Goal: Task Accomplishment & Management: Complete application form

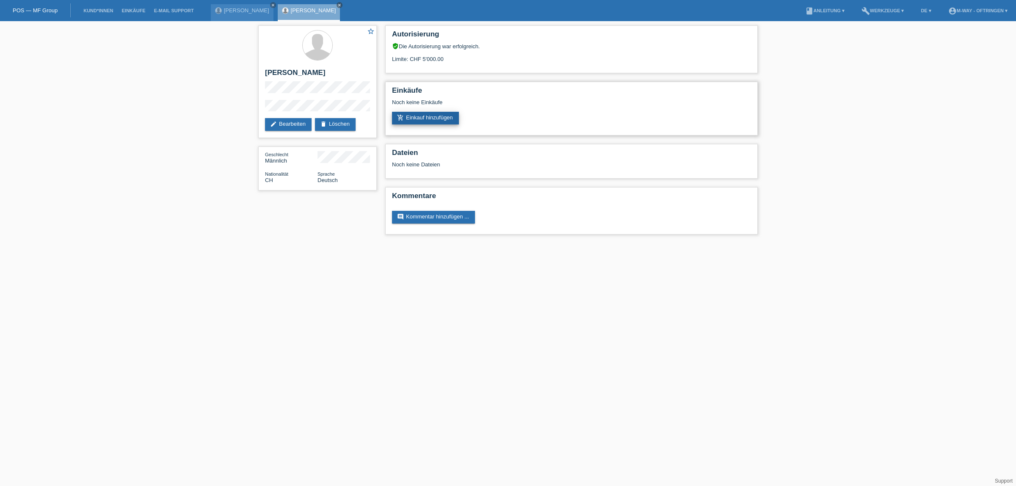
click at [435, 112] on link "add_shopping_cart Einkauf hinzufügen" at bounding box center [425, 118] width 67 height 13
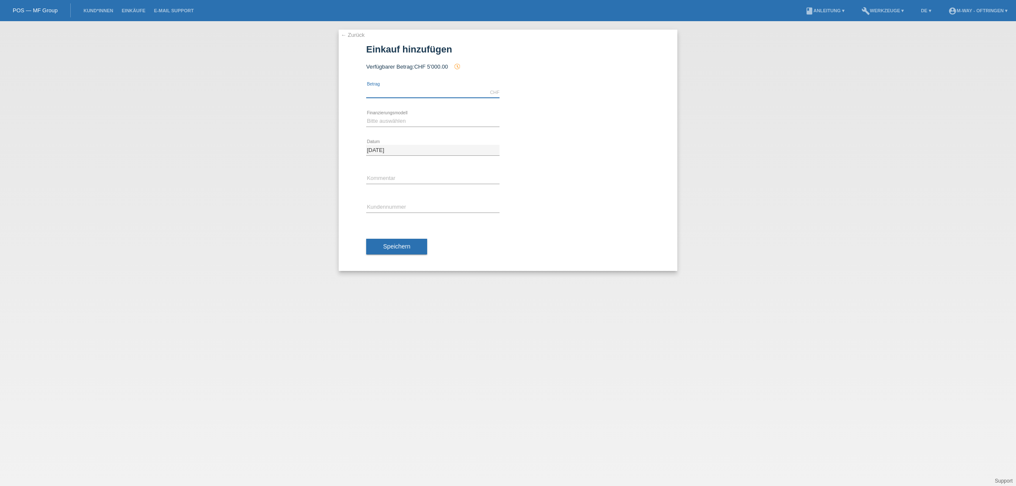
click at [390, 91] on input "text" at bounding box center [432, 92] width 133 height 11
type input "4302.00"
click at [387, 121] on select "Bitte auswählen Fixe Raten Kauf auf Rechnung mit Teilzahlungsoption" at bounding box center [432, 121] width 133 height 10
select select "77"
click at [366, 116] on select "Bitte auswählen Fixe Raten Kauf auf Rechnung mit Teilzahlungsoption" at bounding box center [432, 121] width 133 height 10
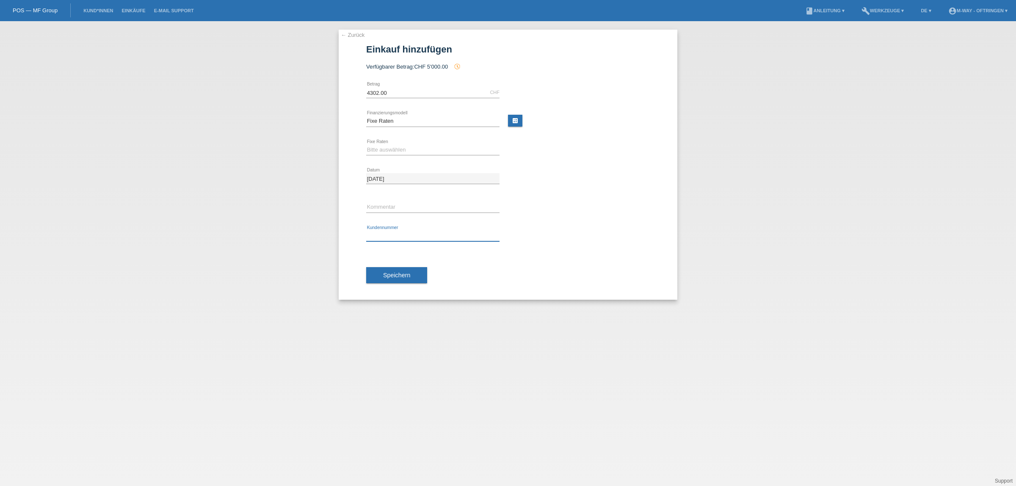
click at [390, 233] on input "text" at bounding box center [432, 236] width 133 height 11
type input "K194177"
click at [388, 273] on span "Speichern" at bounding box center [396, 275] width 27 height 7
click at [384, 145] on select "Bitte auswählen 4 Raten 5 Raten 6 Raten 7 Raten 8 Raten 9 Raten 10 Raten 11 Rat…" at bounding box center [432, 150] width 133 height 10
select select "202"
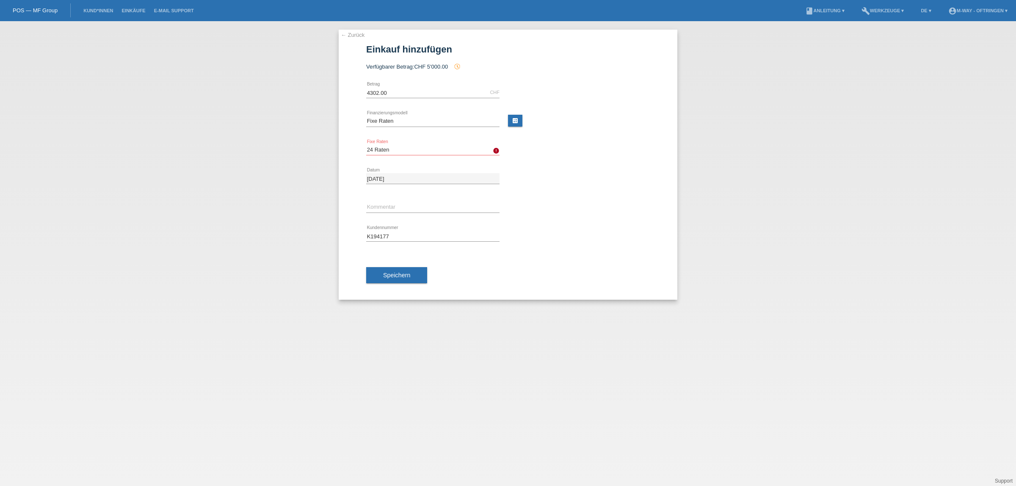
click at [366, 145] on select "Bitte auswählen 4 Raten 5 Raten 6 Raten 7 Raten 8 Raten 9 Raten 10 Raten 11 Rat…" at bounding box center [432, 150] width 133 height 10
click at [395, 272] on button "Speichern" at bounding box center [396, 275] width 61 height 16
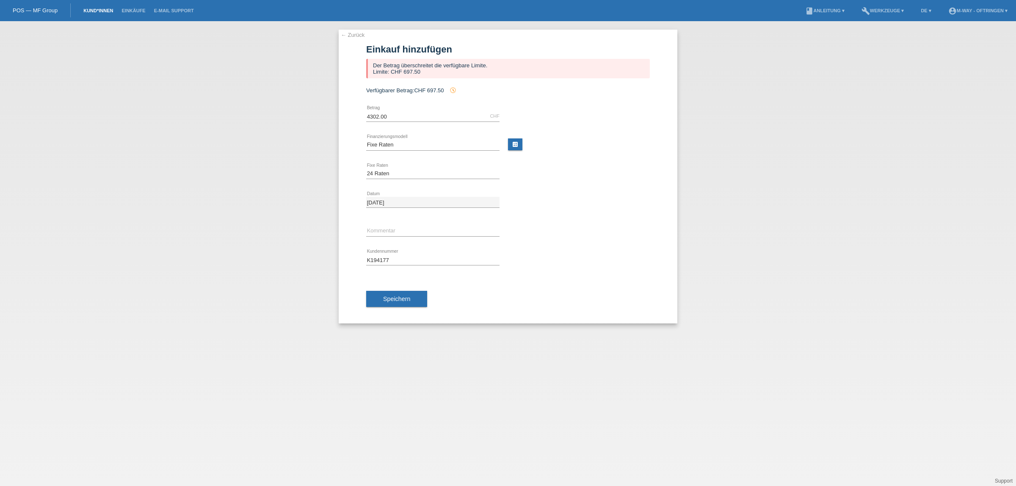
click at [94, 11] on link "Kund*innen" at bounding box center [98, 10] width 38 height 5
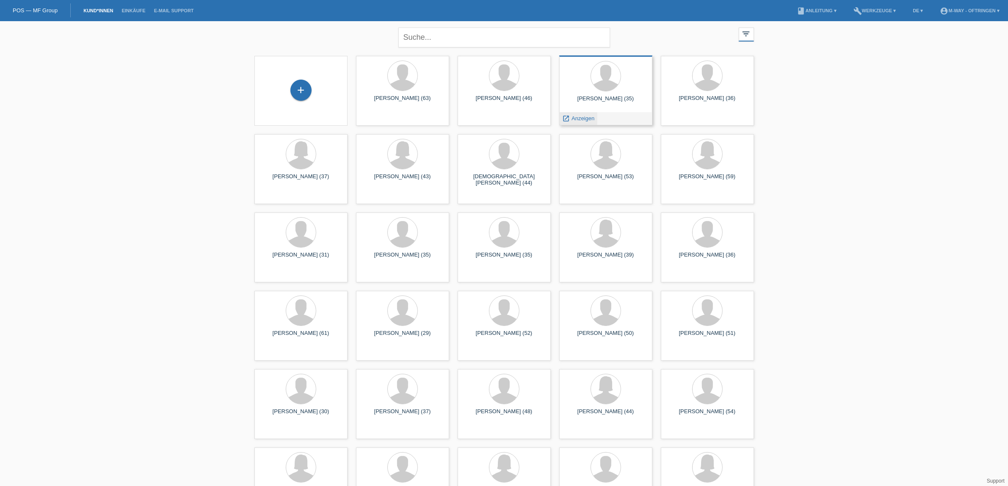
click at [572, 113] on div "launch Anzeigen" at bounding box center [579, 118] width 38 height 13
click at [567, 119] on icon "launch" at bounding box center [567, 119] width 8 height 8
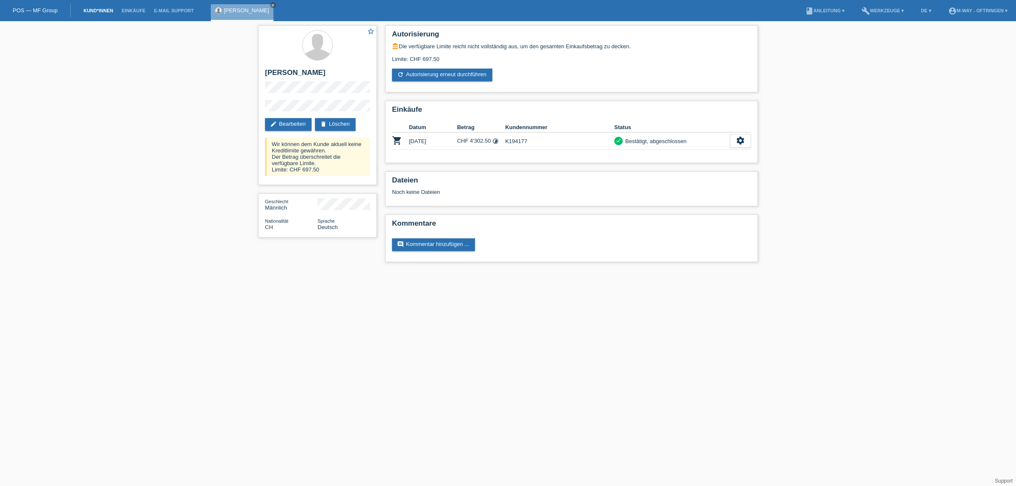
click at [96, 9] on link "Kund*innen" at bounding box center [98, 10] width 38 height 5
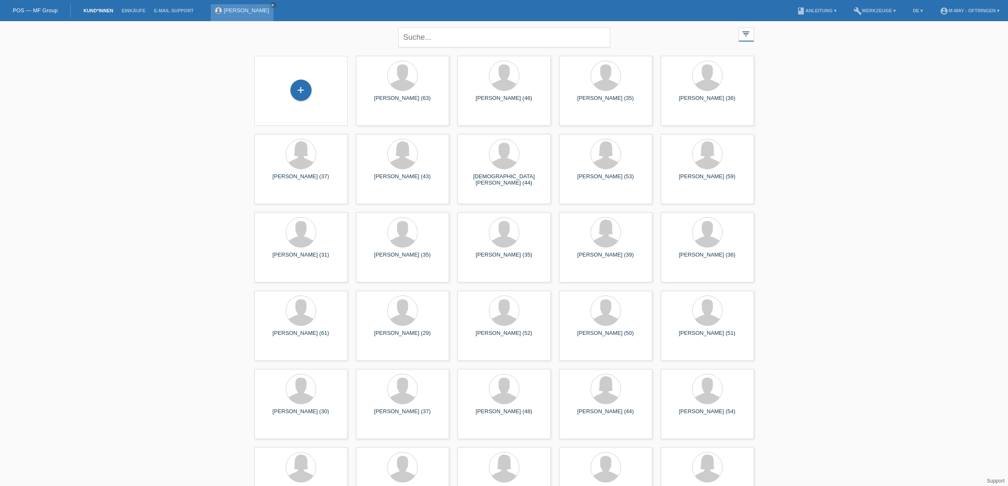
click at [240, 13] on link "[PERSON_NAME]" at bounding box center [246, 10] width 45 height 6
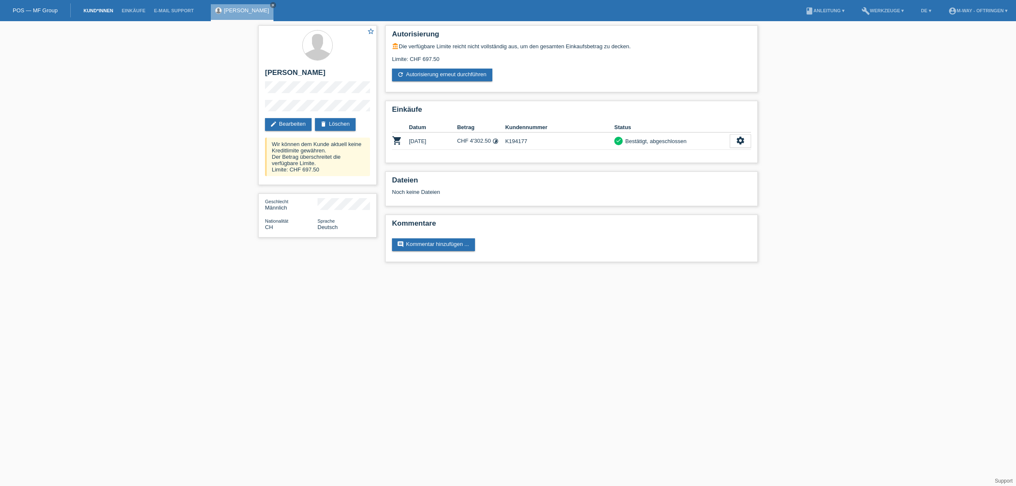
click at [96, 9] on link "Kund*innen" at bounding box center [98, 10] width 38 height 5
